Goal: Book appointment/travel/reservation

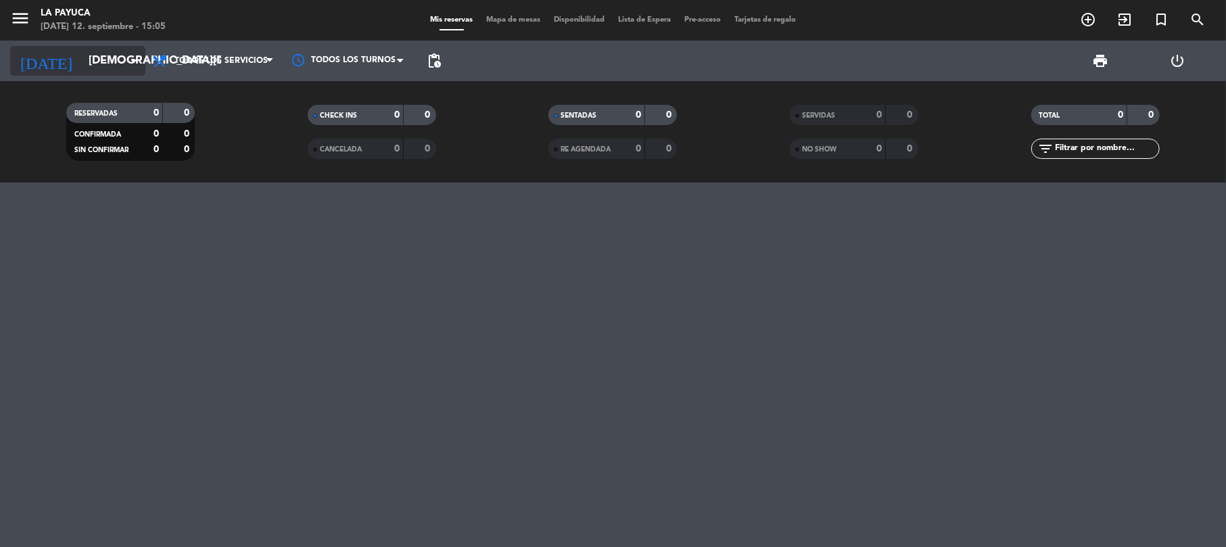
click at [123, 66] on input "[DEMOGRAPHIC_DATA][DATE]" at bounding box center [155, 61] width 146 height 26
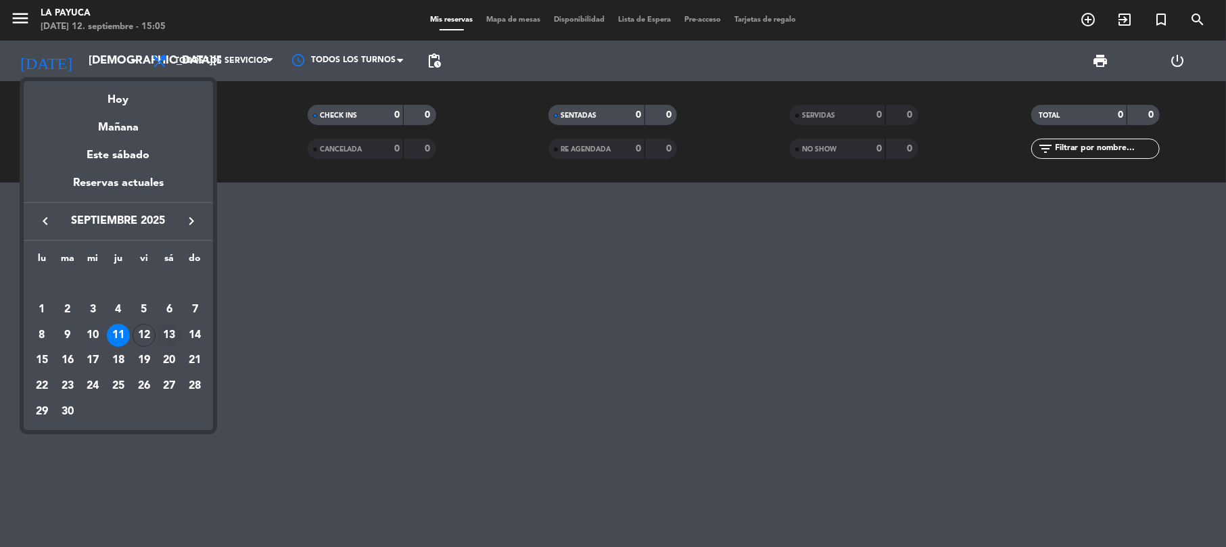
click at [171, 334] on div "13" at bounding box center [169, 335] width 23 height 23
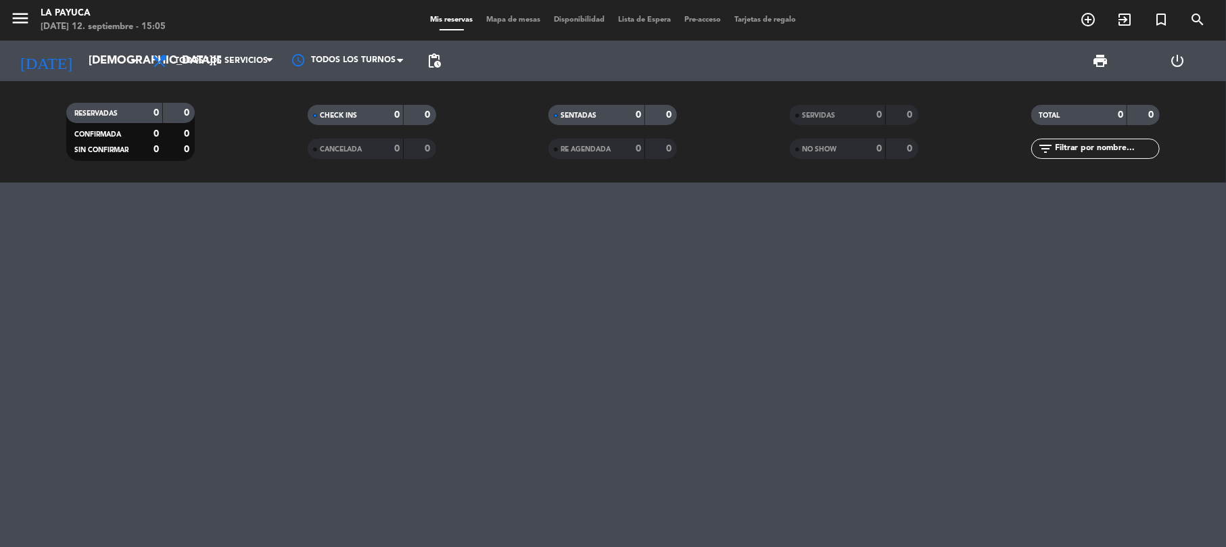
type input "[DATE]"
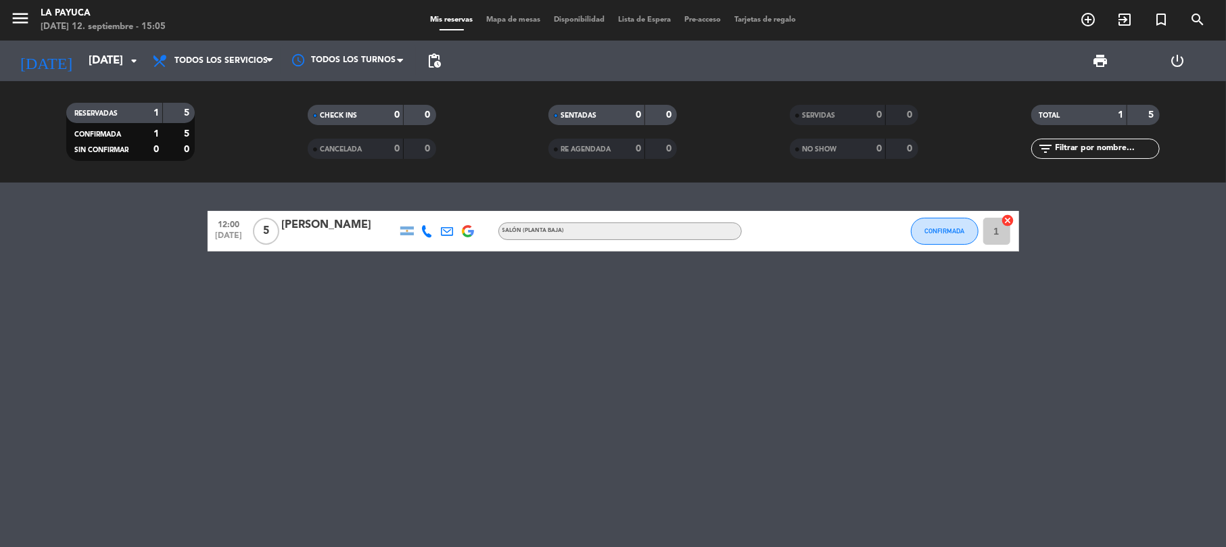
click at [333, 236] on div at bounding box center [339, 240] width 115 height 11
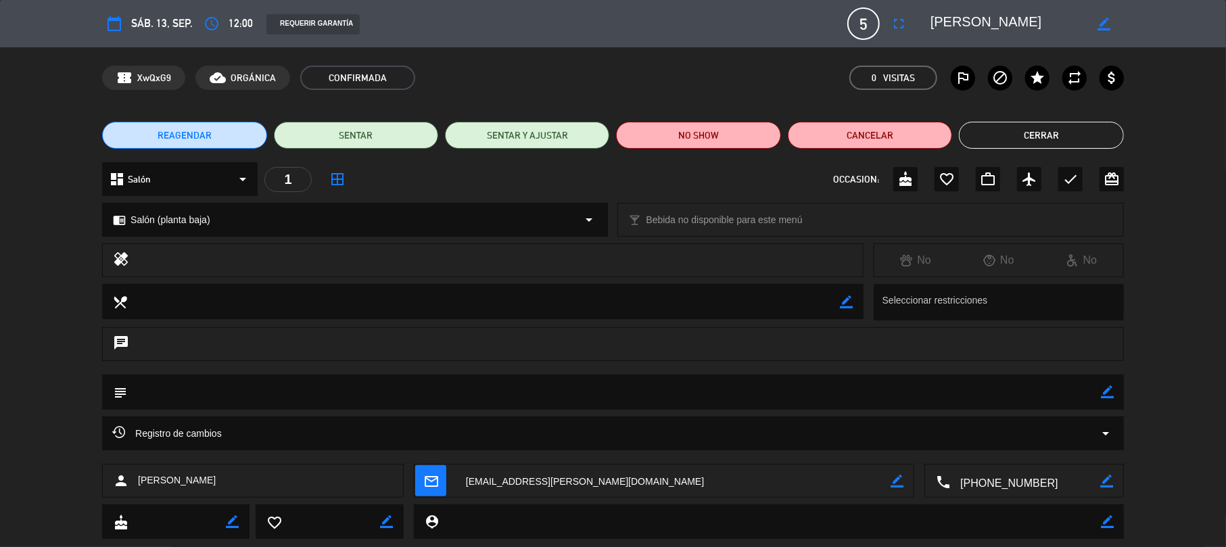
click at [1106, 20] on icon "border_color" at bounding box center [1104, 24] width 13 height 13
click at [898, 20] on icon "fullscreen" at bounding box center [899, 24] width 16 height 16
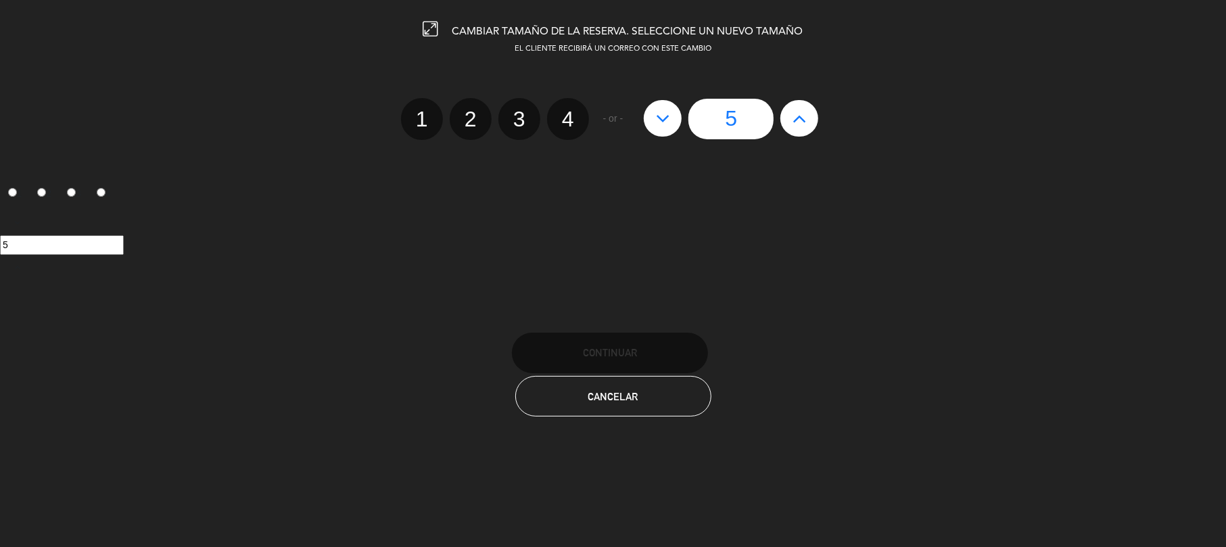
click at [794, 117] on icon at bounding box center [800, 119] width 14 height 22
type input "6"
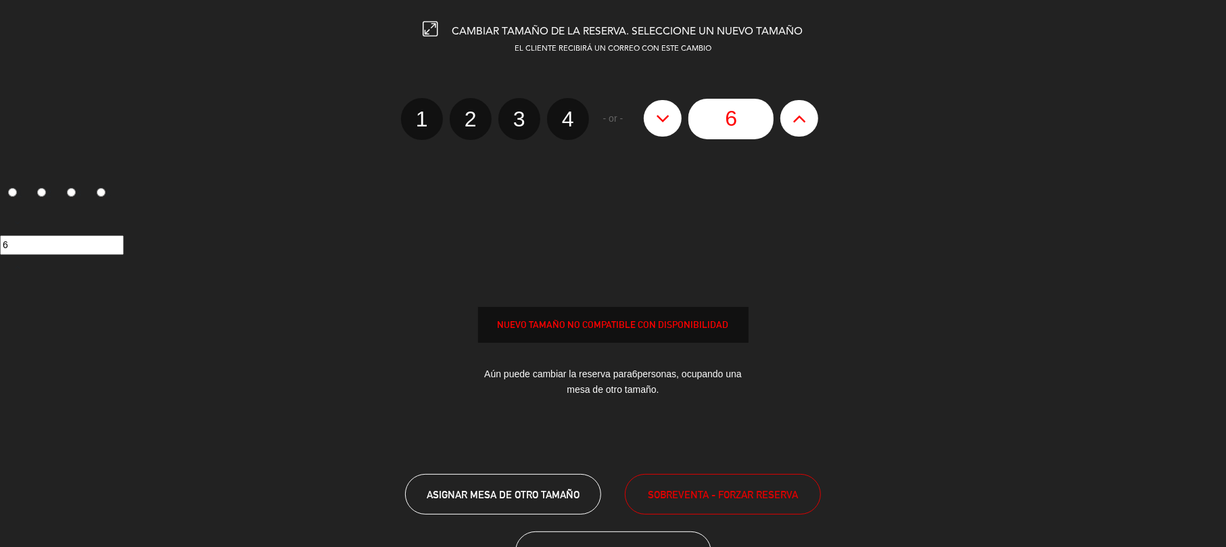
drag, startPoint x: 794, startPoint y: 117, endPoint x: 805, endPoint y: 135, distance: 21.2
click at [796, 116] on icon at bounding box center [800, 119] width 14 height 22
type input "7"
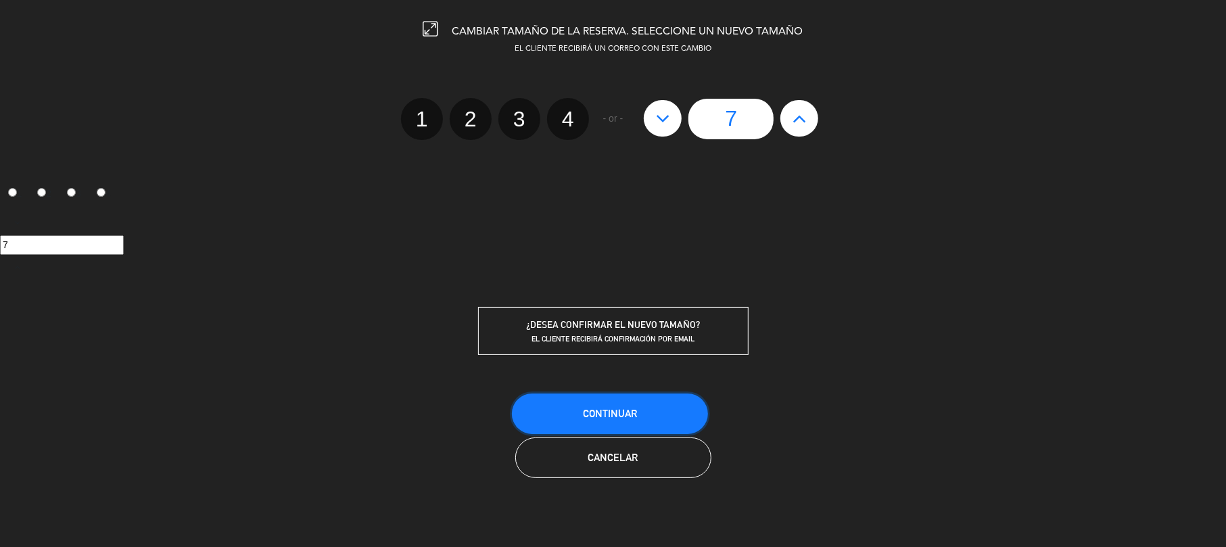
click at [626, 420] on button "Continuar" at bounding box center [610, 414] width 196 height 41
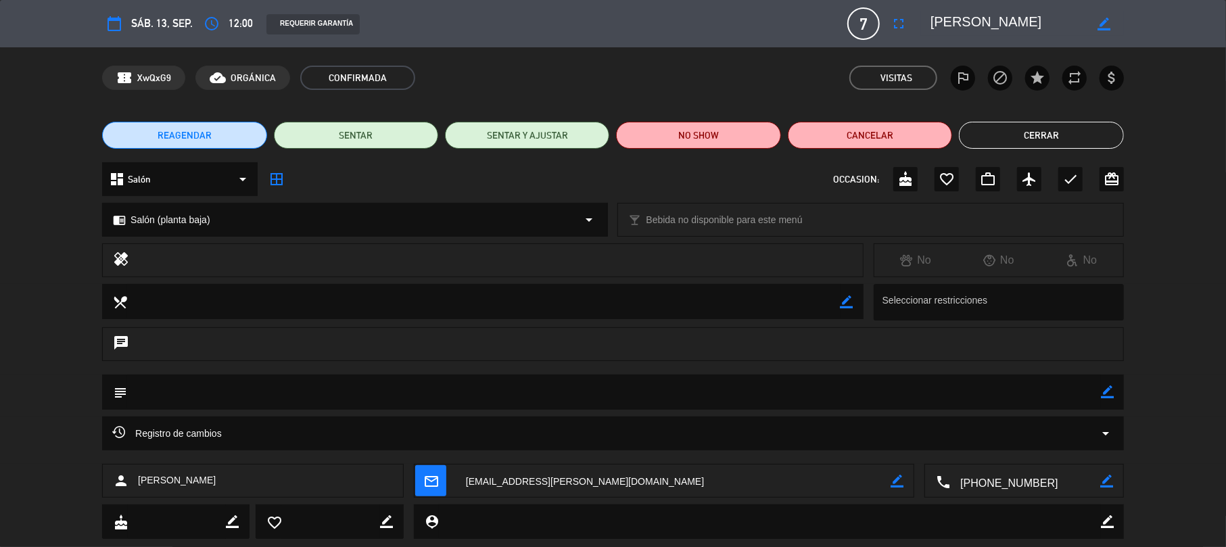
click at [1054, 128] on button "Cerrar" at bounding box center [1041, 135] width 164 height 27
